Goal: Task Accomplishment & Management: Manage account settings

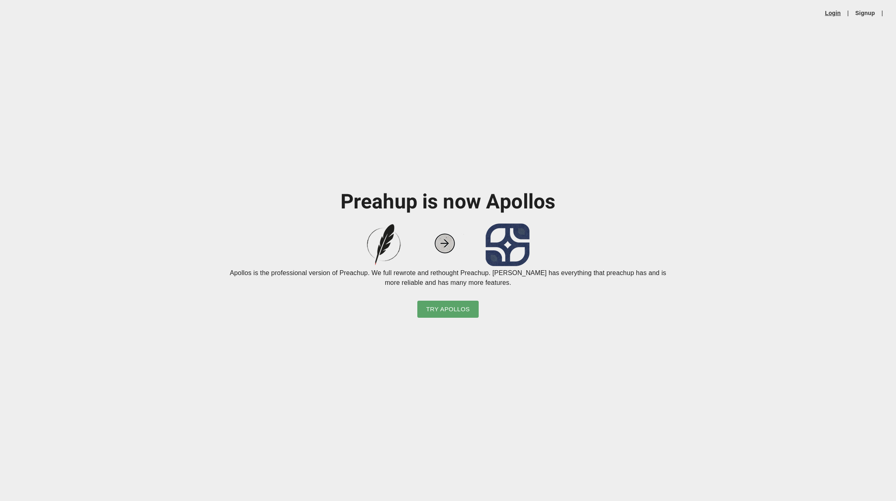
click at [836, 15] on link "Login" at bounding box center [833, 13] width 16 height 8
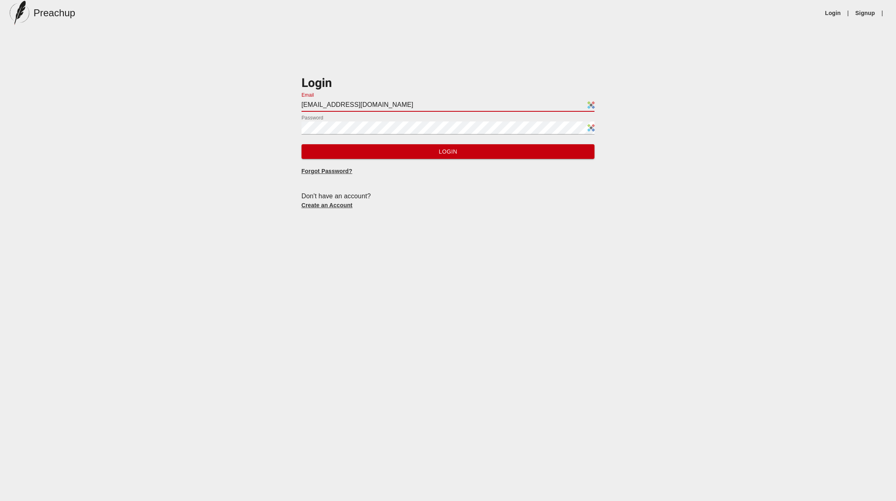
click at [401, 101] on input "[EMAIL_ADDRESS][DOMAIN_NAME]" at bounding box center [447, 105] width 293 height 13
click at [364, 103] on input "[EMAIL_ADDRESS][DOMAIN_NAME]" at bounding box center [447, 105] width 293 height 13
type input "[EMAIL_ADDRESS][DOMAIN_NAME]"
click at [301, 144] on button "Login" at bounding box center [447, 151] width 293 height 15
